Goal: Information Seeking & Learning: Understand process/instructions

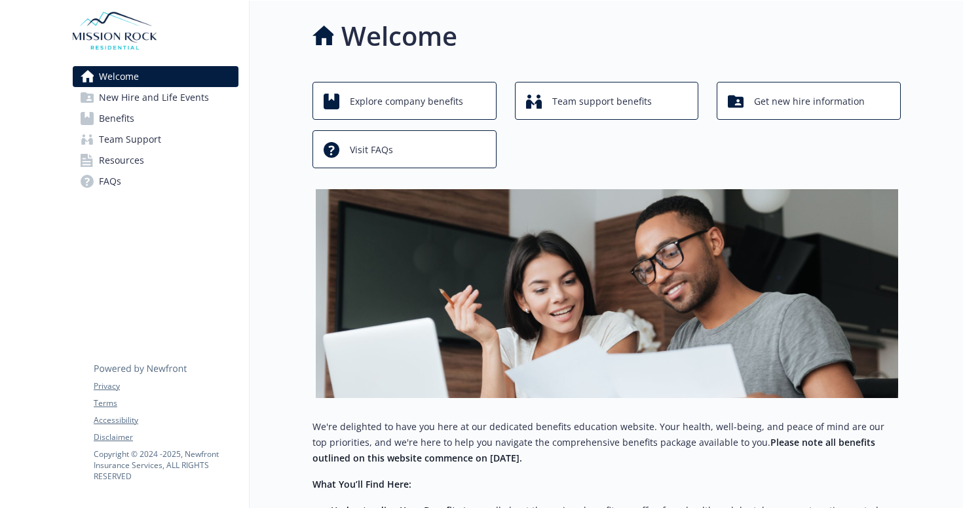
click at [143, 115] on link "Benefits" at bounding box center [156, 118] width 166 height 21
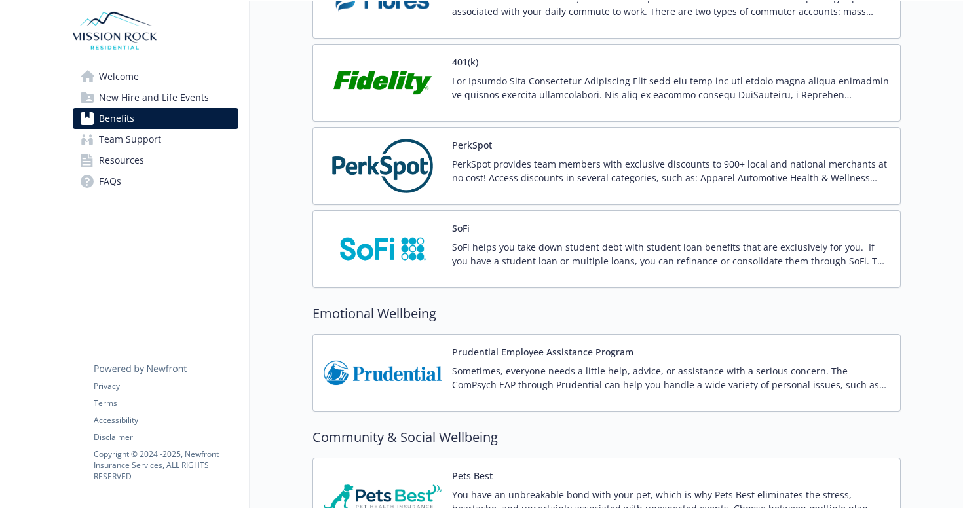
click at [434, 160] on img at bounding box center [383, 166] width 118 height 56
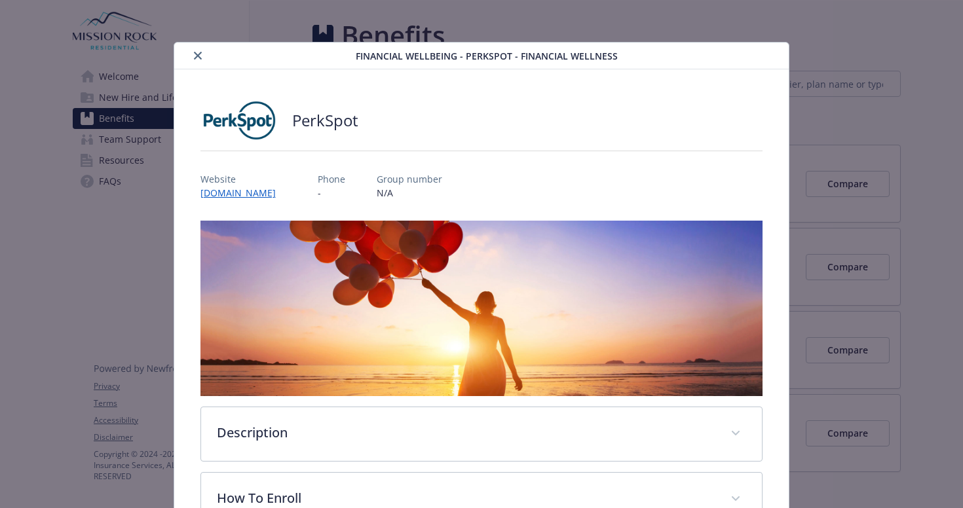
click at [278, 195] on link "[DOMAIN_NAME]" at bounding box center [243, 193] width 86 height 12
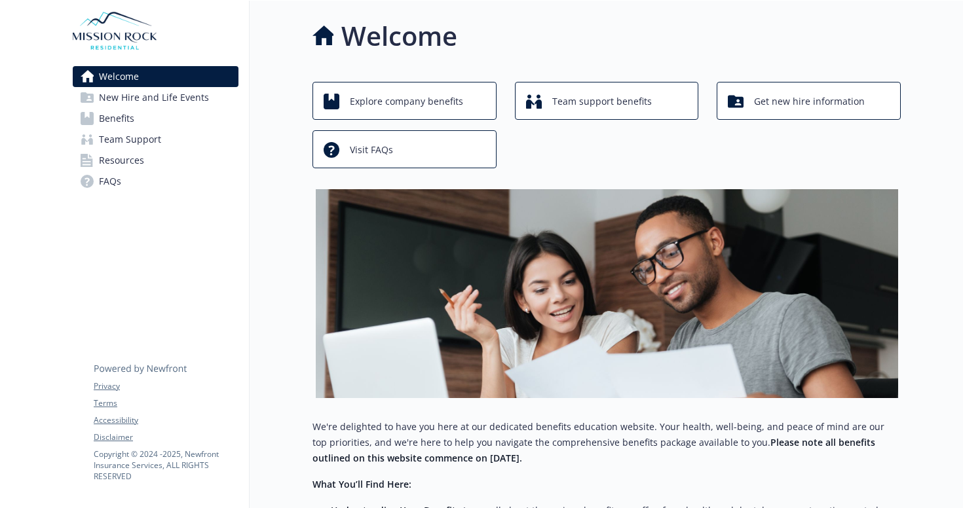
click at [130, 116] on span "Benefits" at bounding box center [116, 118] width 35 height 21
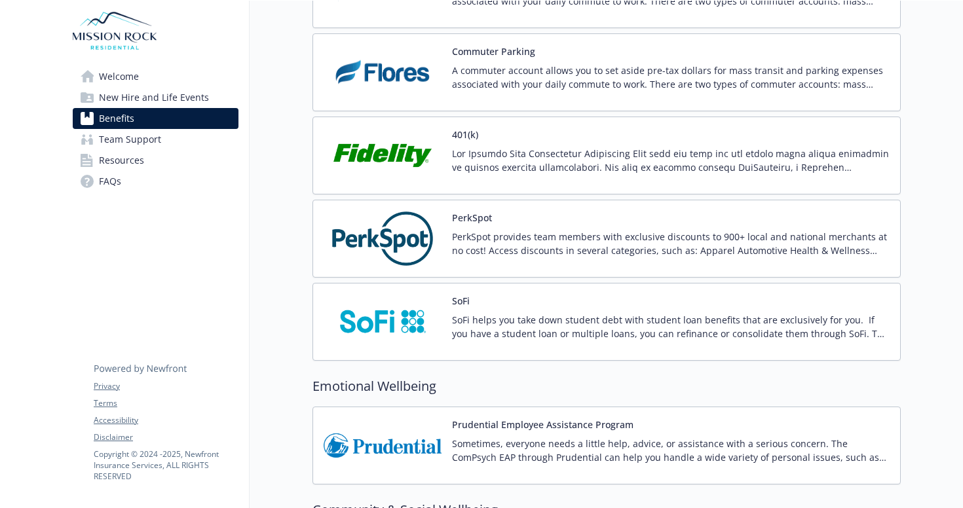
click at [462, 246] on p "PerkSpot provides team members with exclusive discounts to 900+ local and natio…" at bounding box center [671, 244] width 438 height 28
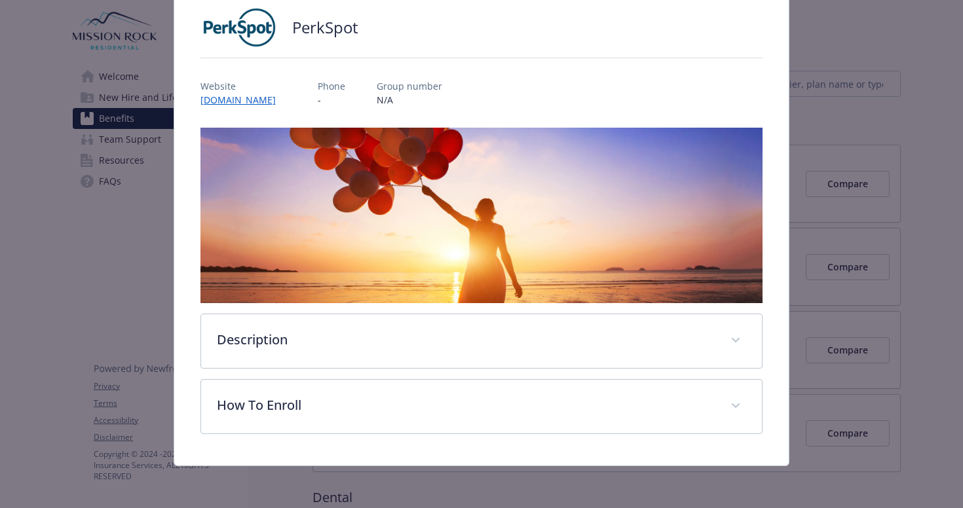
scroll to position [93, 0]
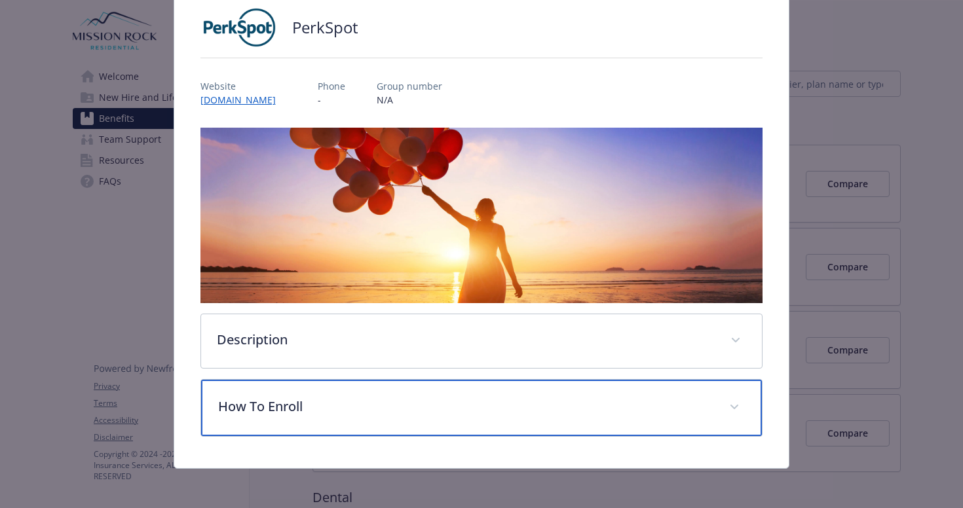
click at [358, 422] on div "How To Enroll" at bounding box center [482, 408] width 562 height 56
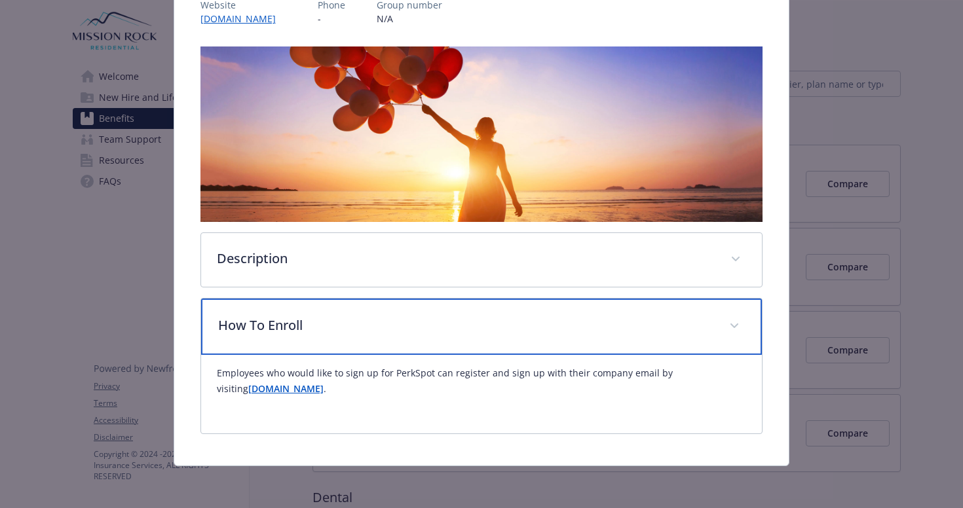
scroll to position [174, 0]
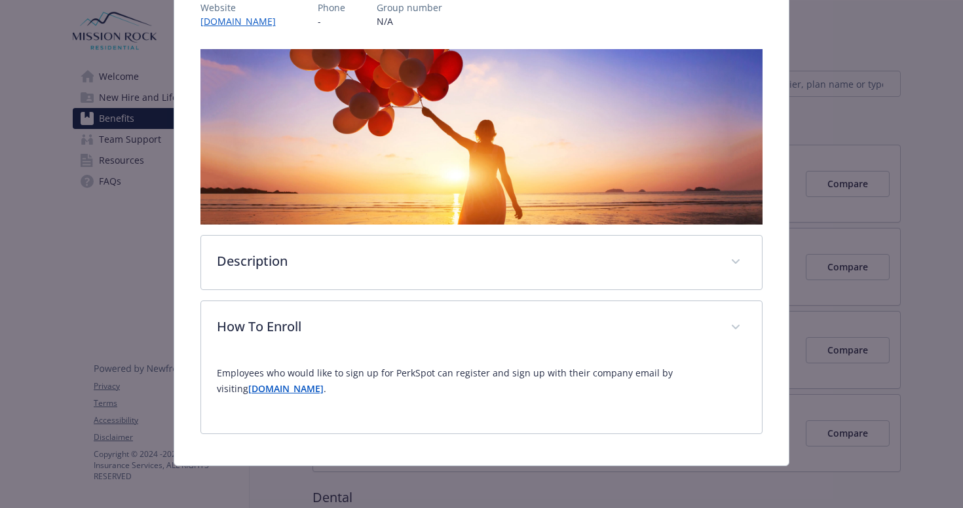
click at [284, 389] on strong "[DOMAIN_NAME]" at bounding box center [285, 389] width 75 height 12
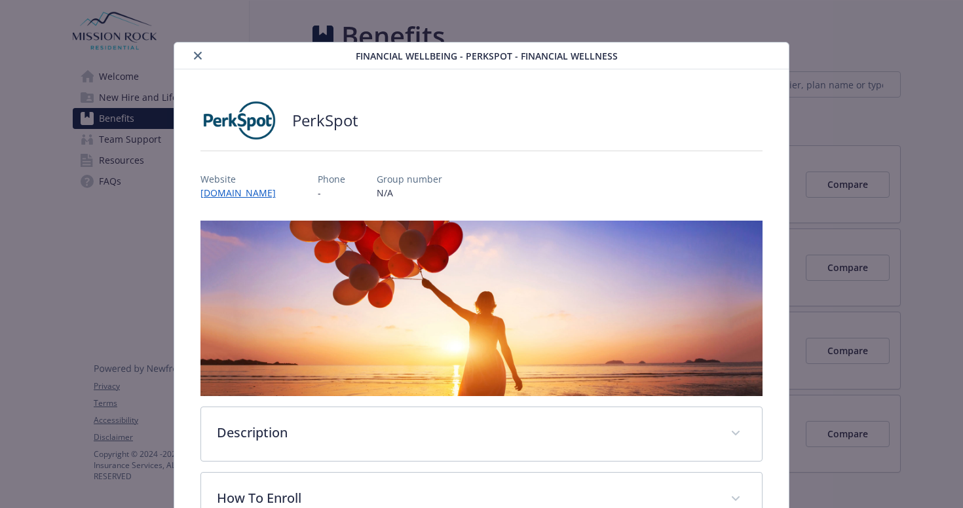
scroll to position [39, 0]
